Goal: Task Accomplishment & Management: Use online tool/utility

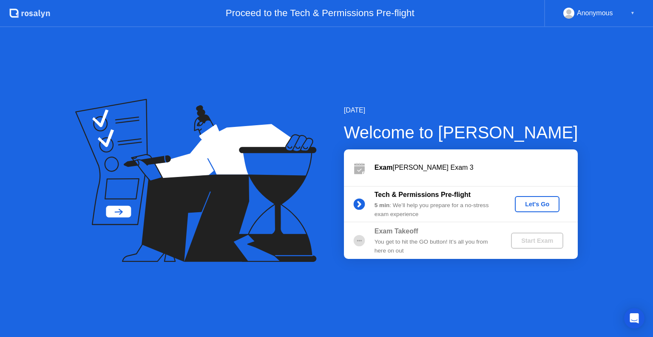
click at [532, 201] on div "Let's Go" at bounding box center [537, 204] width 38 height 7
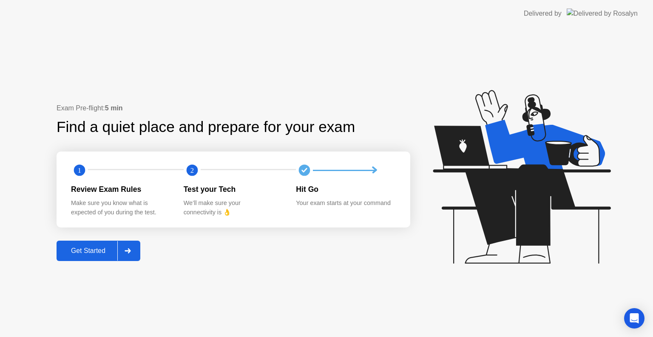
click at [89, 259] on button "Get Started" at bounding box center [99, 251] width 84 height 20
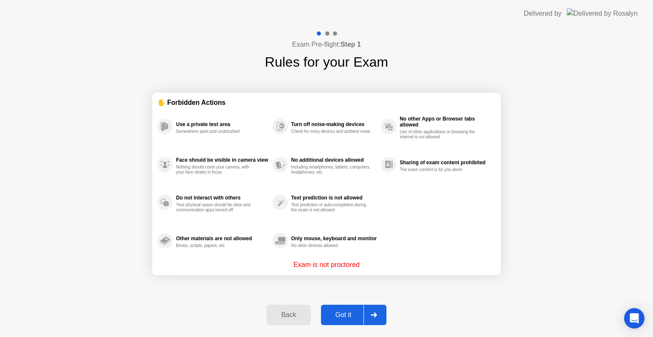
click at [358, 323] on button "Got it" at bounding box center [353, 315] width 65 height 20
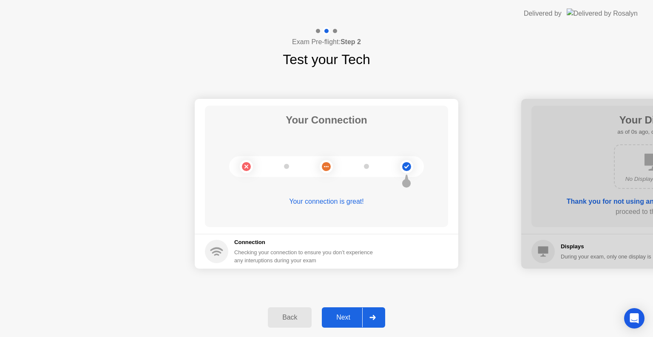
click at [351, 317] on div "Next" at bounding box center [343, 318] width 38 height 8
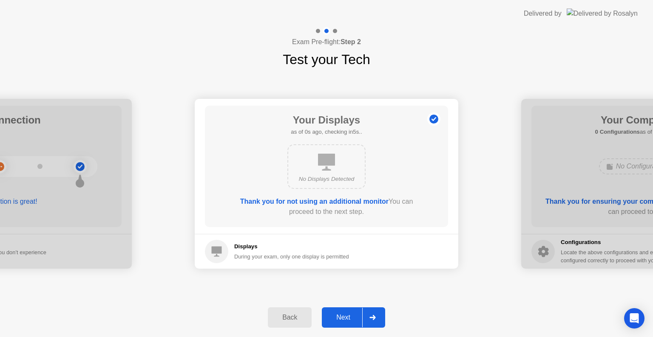
click at [351, 317] on div "Next" at bounding box center [343, 318] width 38 height 8
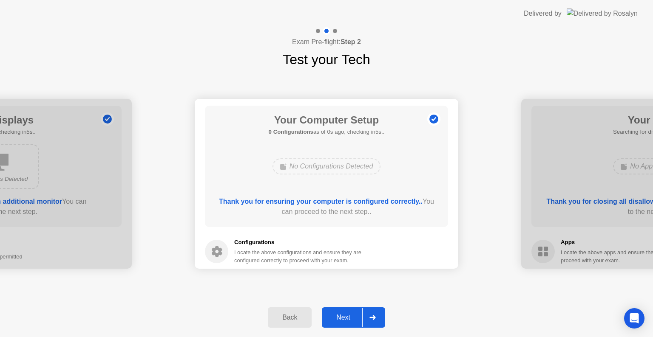
click at [351, 317] on div "Next" at bounding box center [343, 318] width 38 height 8
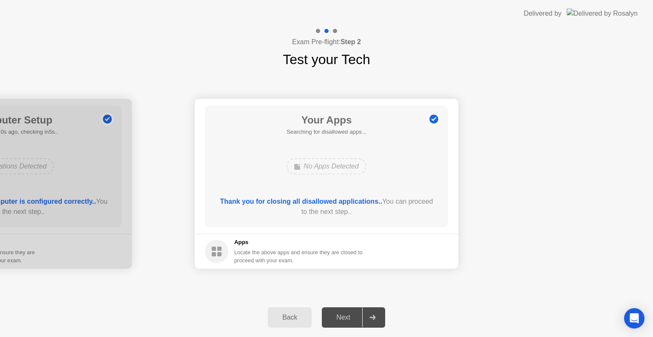
click at [351, 317] on div "Next" at bounding box center [343, 318] width 38 height 8
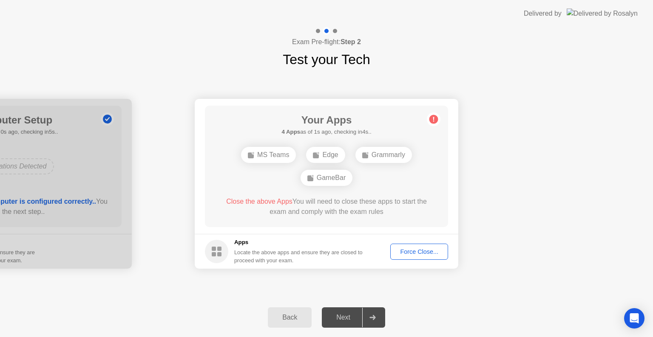
click at [430, 249] on div "Force Close..." at bounding box center [419, 252] width 52 height 7
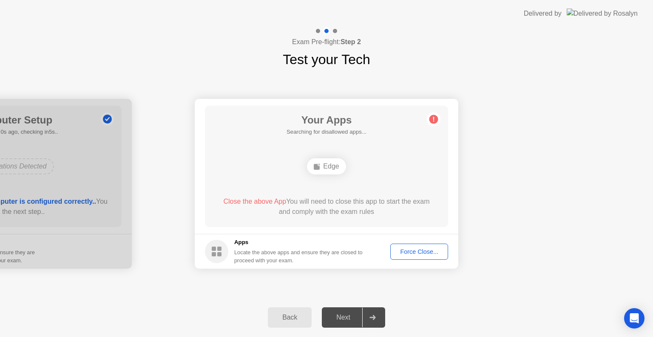
drag, startPoint x: 345, startPoint y: 317, endPoint x: 345, endPoint y: 327, distance: 9.8
click at [345, 327] on div "Exam Pre-flight: Step 2 Test your Tech Your Connection Your connection is great…" at bounding box center [326, 182] width 653 height 310
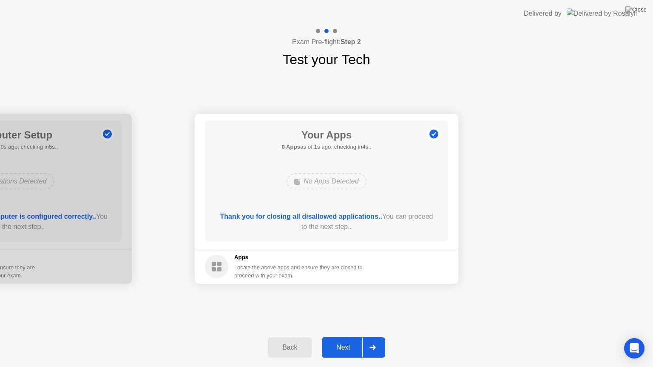
click at [346, 337] on div "Back Next" at bounding box center [326, 347] width 653 height 39
click at [350, 337] on div "Next" at bounding box center [343, 348] width 38 height 8
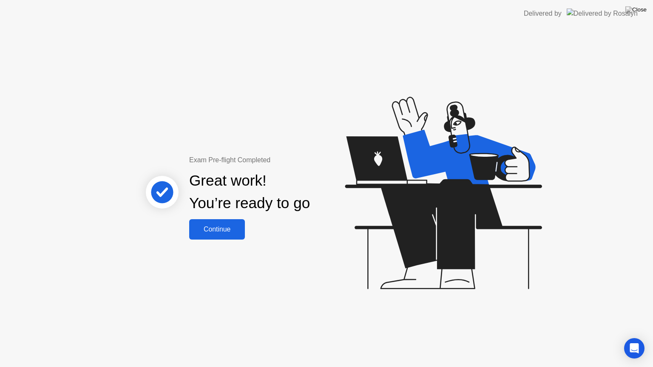
click at [216, 229] on div "Continue" at bounding box center [217, 230] width 51 height 8
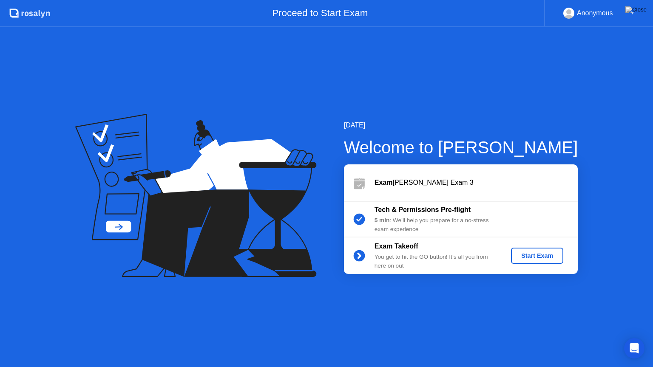
click at [527, 260] on button "Start Exam" at bounding box center [537, 256] width 52 height 16
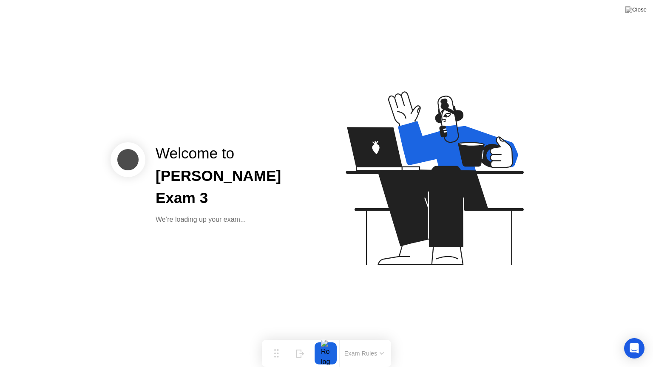
click at [422, 253] on icon at bounding box center [432, 183] width 219 height 218
